Goal: Transaction & Acquisition: Purchase product/service

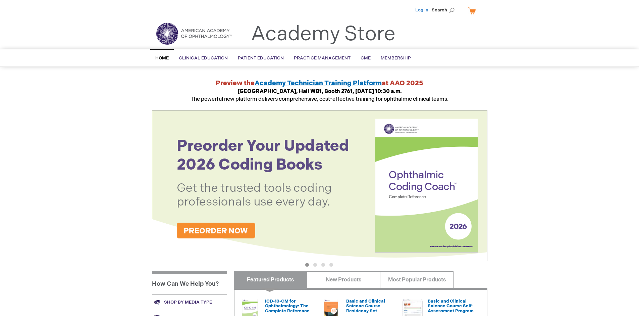
click at [423, 10] on link "Log In" at bounding box center [422, 9] width 13 height 5
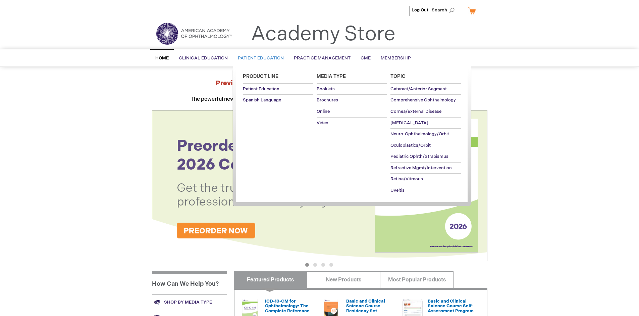
click at [259, 58] on span "Patient Education" at bounding box center [261, 57] width 46 height 5
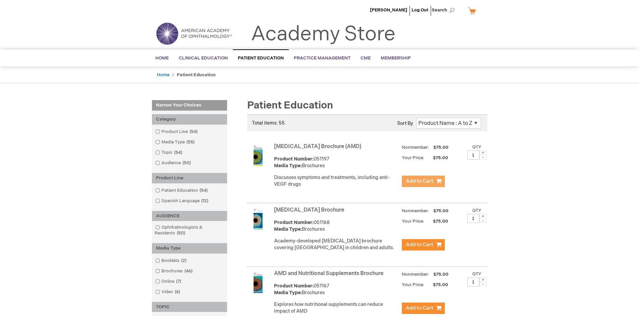
click at [423, 181] on span "Add to Cart" at bounding box center [420, 181] width 28 height 6
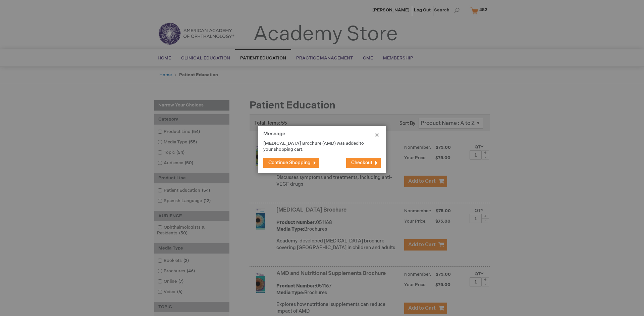
click at [290, 162] on span "Continue Shopping" at bounding box center [290, 163] width 42 height 6
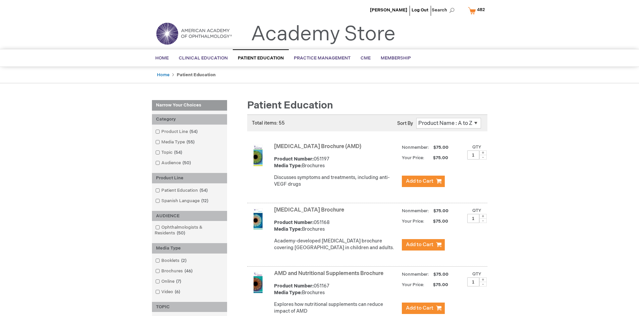
click at [330, 277] on link "AMD and Nutritional Supplements Brochure" at bounding box center [328, 273] width 109 height 6
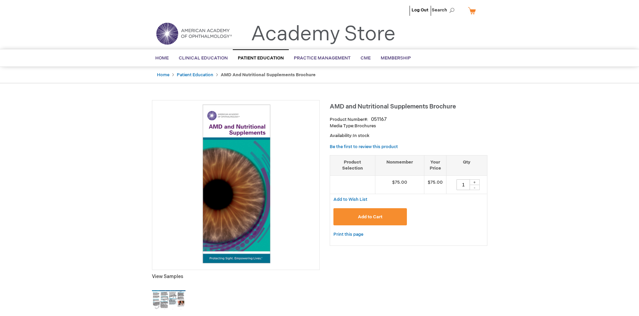
type input "1"
click at [370, 217] on span "Add to Cart" at bounding box center [370, 216] width 25 height 5
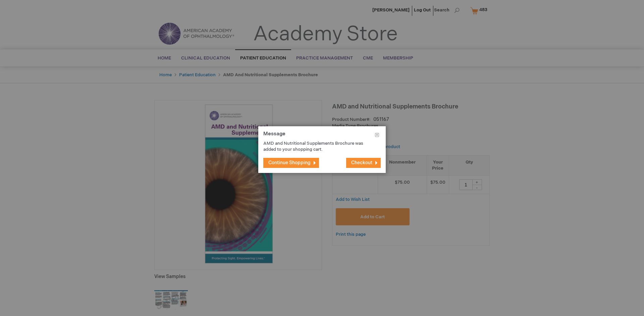
click at [290, 162] on span "Continue Shopping" at bounding box center [290, 163] width 42 height 6
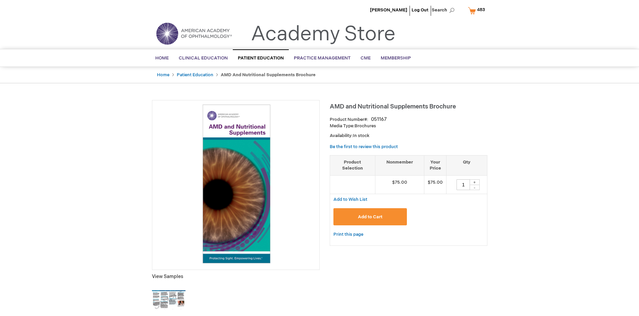
click at [478, 10] on span "483" at bounding box center [481, 9] width 8 height 5
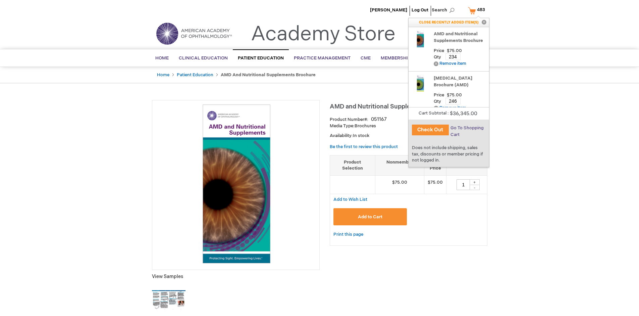
click at [467, 128] on span "Go To Shopping Cart" at bounding box center [467, 131] width 33 height 12
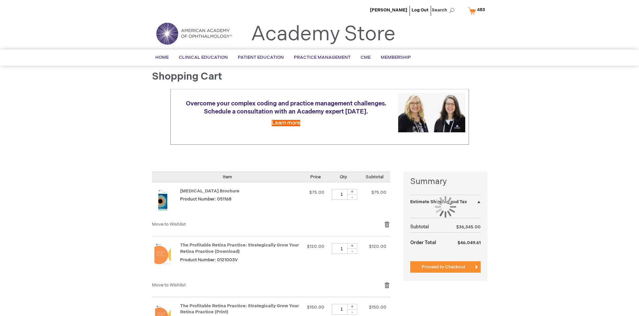
select select "US"
select select "41"
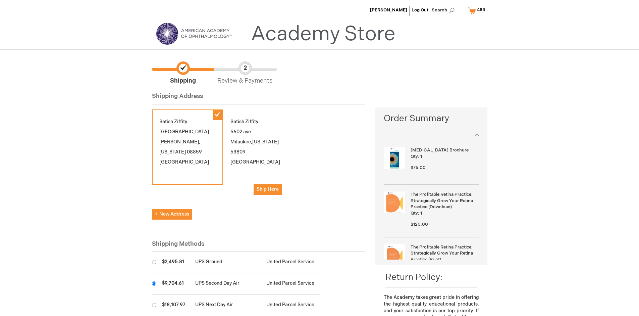
click at [154, 283] on input "radio" at bounding box center [154, 283] width 4 height 4
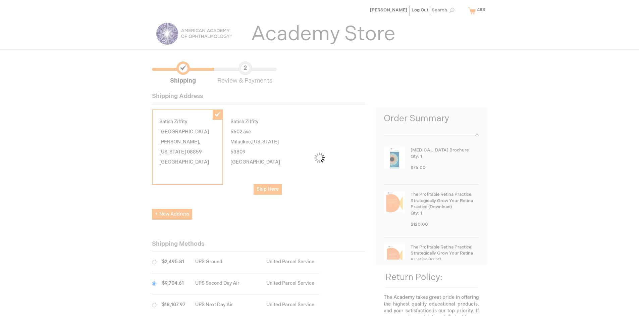
scroll to position [34, 0]
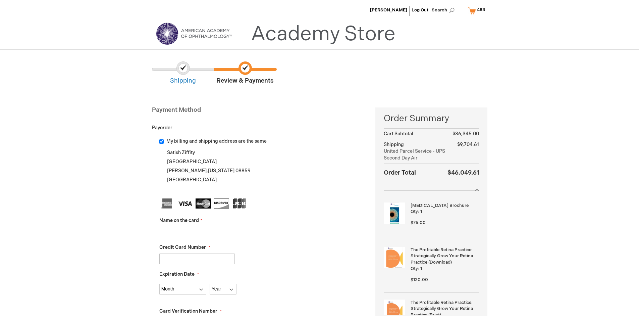
click at [197, 232] on input "Name on the card" at bounding box center [197, 232] width 76 height 11
